Goal: Task Accomplishment & Management: Use online tool/utility

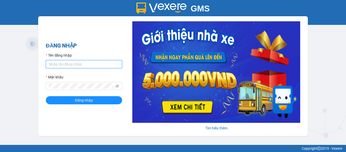
click at [69, 62] on input "Tên đăng nhập" at bounding box center [84, 64] width 76 height 8
type input "mai.locthuy"
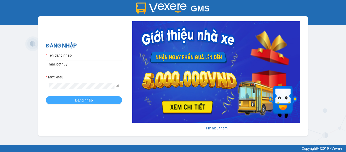
click at [85, 101] on span "Đăng nhập" at bounding box center [84, 101] width 18 height 6
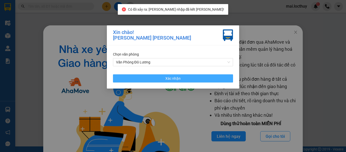
click at [209, 75] on button "Xác nhận" at bounding box center [173, 78] width 120 height 8
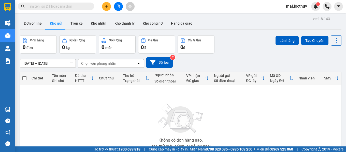
click at [42, 7] on input "text" at bounding box center [58, 7] width 60 height 6
click at [118, 8] on icon "file-add" at bounding box center [118, 7] width 3 height 4
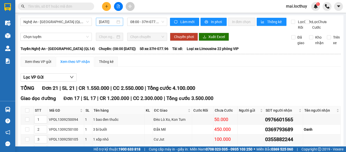
click at [108, 20] on input "[DATE]" at bounding box center [107, 22] width 17 height 6
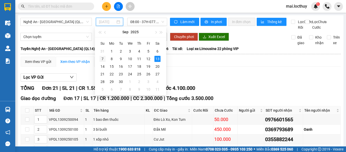
click at [100, 59] on div "7" at bounding box center [102, 59] width 6 height 6
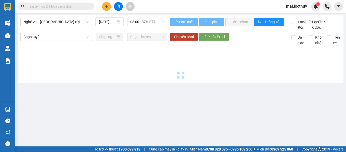
type input "[DATE]"
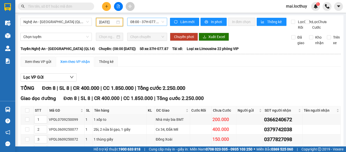
click at [151, 22] on span "08:00 - 37H-077.87" at bounding box center [147, 22] width 34 height 8
click at [198, 67] on div "Xem theo VP gửi Xem theo VP nhận Thống kê" at bounding box center [181, 62] width 320 height 10
click at [158, 24] on span "08:00 - 37H-077.87" at bounding box center [147, 22] width 34 height 8
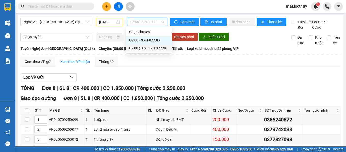
click at [155, 49] on div "09:00 (TC) - 37H-077.96" at bounding box center [149, 48] width 40 height 6
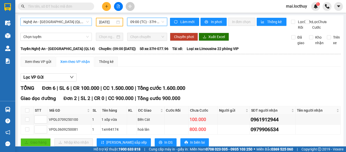
click at [79, 22] on span "Nghệ An - [GEOGRAPHIC_DATA] (QL14)" at bounding box center [55, 22] width 65 height 8
click at [148, 30] on div "Nghệ An - [GEOGRAPHIC_DATA] (QL14) [DATE] 09:00 (TC) - 37H-077.96" at bounding box center [93, 24] width 147 height 12
click at [160, 22] on span "09:00 (TC) - 37H-077.96" at bounding box center [147, 22] width 34 height 8
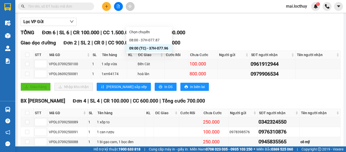
scroll to position [76, 0]
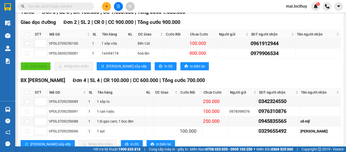
click at [249, 70] on div "Giao hàng Nhập kho nhận Lưu sắp xếp In DS In biên lai" at bounding box center [181, 66] width 320 height 8
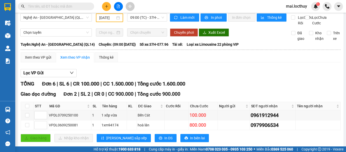
scroll to position [0, 0]
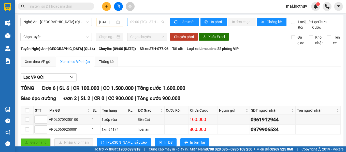
click at [162, 23] on span "09:00 (TC) - 37H-077.96" at bounding box center [147, 22] width 34 height 8
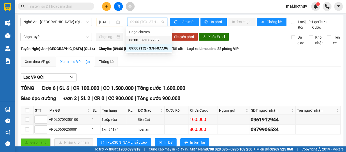
click at [155, 41] on div "08:00 - 37H-077.87" at bounding box center [149, 40] width 40 height 6
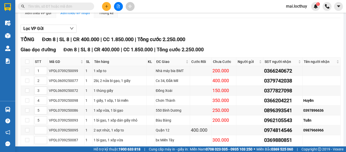
scroll to position [76, 0]
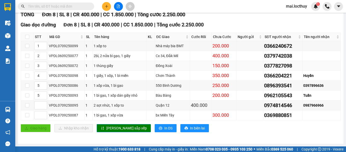
click at [166, 69] on div "Đồng Xoài" at bounding box center [172, 66] width 33 height 6
drag, startPoint x: 292, startPoint y: 69, endPoint x: 262, endPoint y: 71, distance: 30.0
click at [264, 70] on div "0377827098" at bounding box center [282, 66] width 37 height 8
copy div "0377827098"
click at [68, 6] on input "text" at bounding box center [58, 7] width 60 height 6
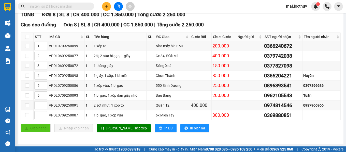
paste input "0377827098"
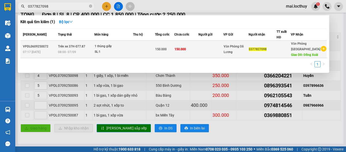
type input "0377827098"
click at [142, 49] on td at bounding box center [144, 50] width 22 height 18
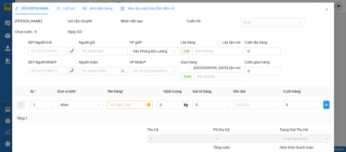
type input "0377827098"
type input "Đồng Xoài"
type input "150.000"
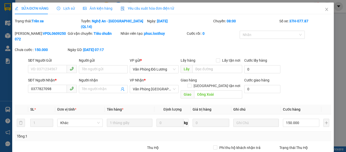
click at [102, 7] on span "Ảnh kiện hàng" at bounding box center [97, 8] width 29 height 4
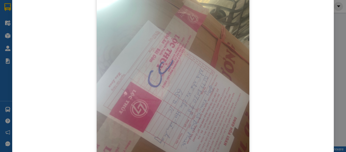
scroll to position [31, 0]
